Goal: Task Accomplishment & Management: Manage account settings

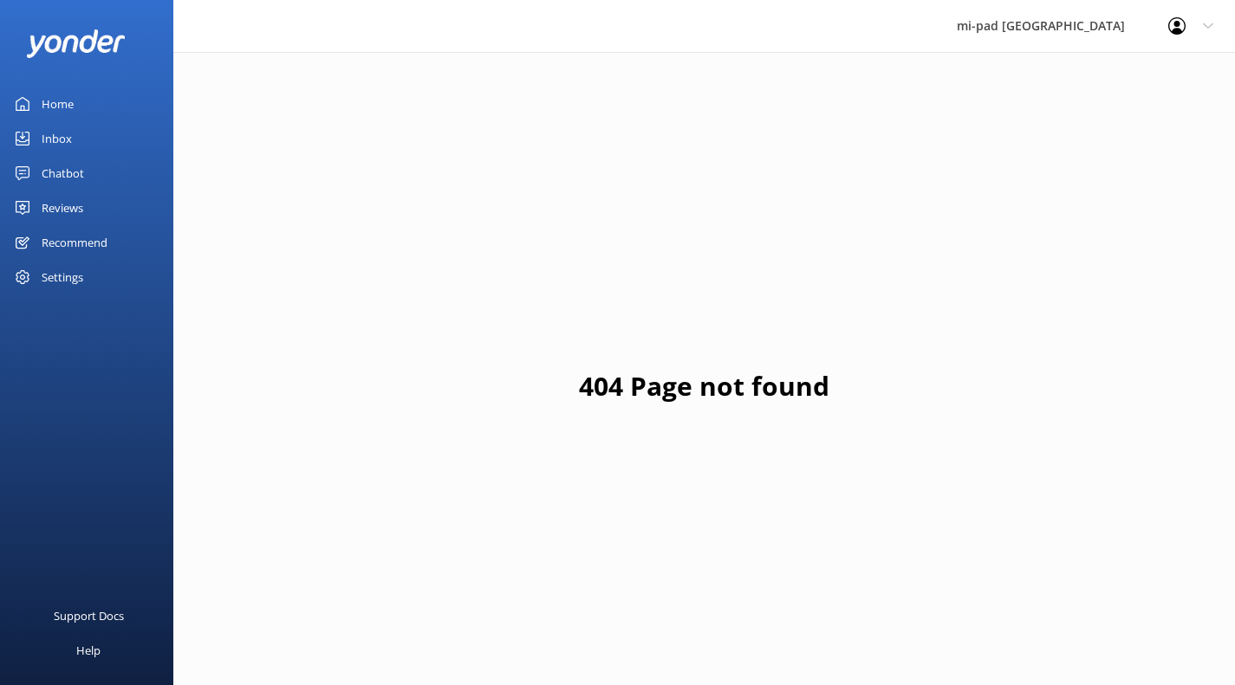
click at [93, 146] on link "Inbox" at bounding box center [86, 138] width 173 height 35
